Goal: Obtain resource: Obtain resource

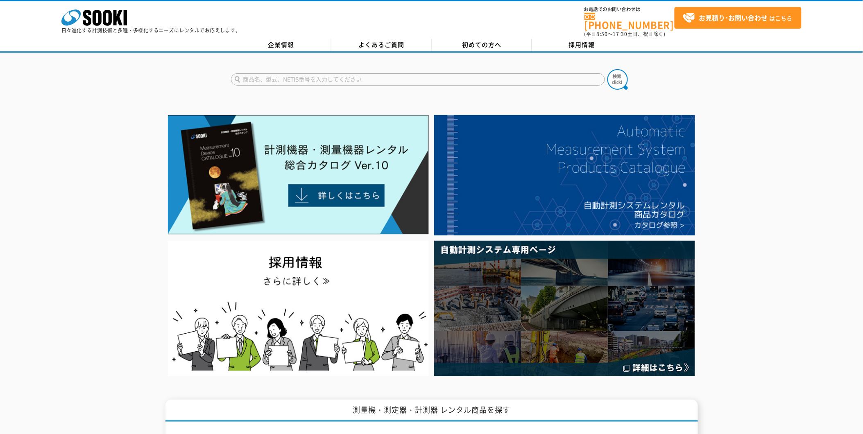
click at [290, 73] on input "text" at bounding box center [418, 79] width 374 height 12
type input "ストラクチャスキャン　キューブアンテナ"
click at [608, 69] on button at bounding box center [618, 79] width 20 height 20
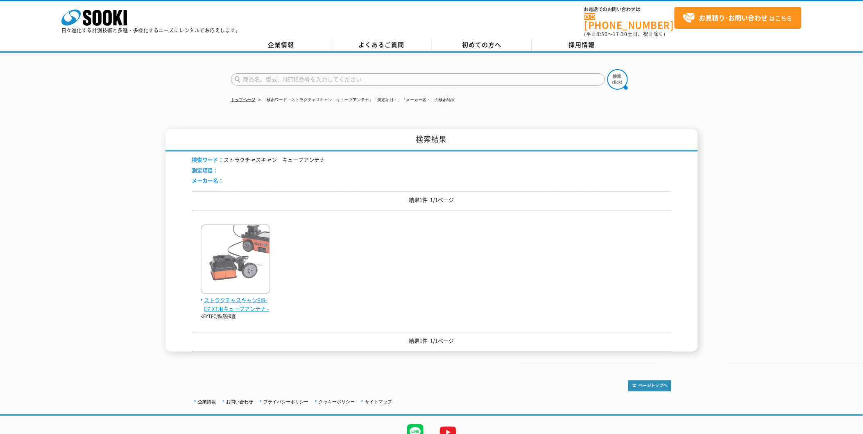
click at [236, 297] on span "ストラクチャスキャンSIR-EZ XT用キューブアンテナ -" at bounding box center [236, 304] width 70 height 17
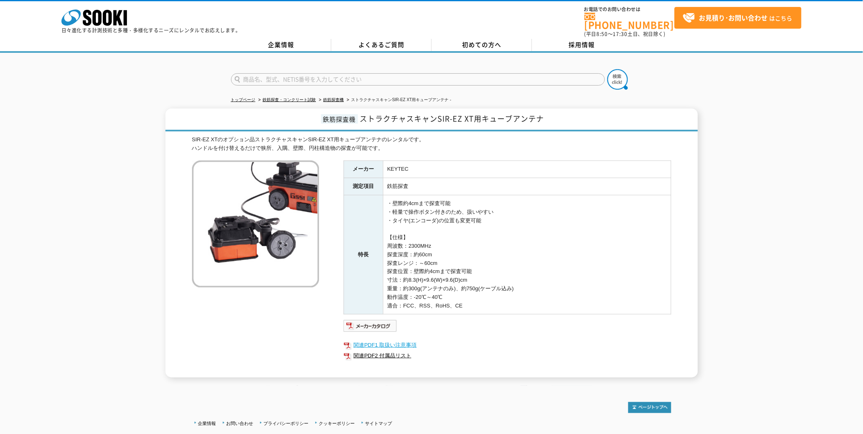
click at [396, 340] on link "関連PDF1 取扱い注意事項" at bounding box center [508, 345] width 328 height 11
click at [381, 352] on link "関連PDF2 付属品リスト" at bounding box center [508, 356] width 328 height 11
click at [373, 322] on img at bounding box center [371, 326] width 54 height 13
